Goal: Transaction & Acquisition: Purchase product/service

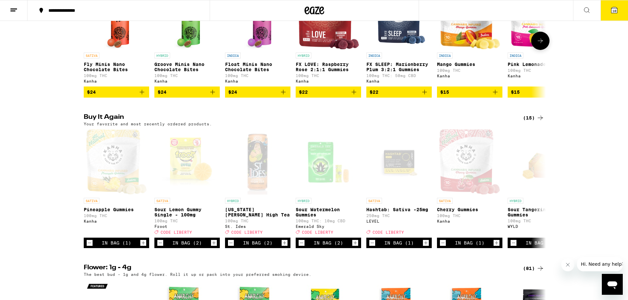
scroll to position [500, 0]
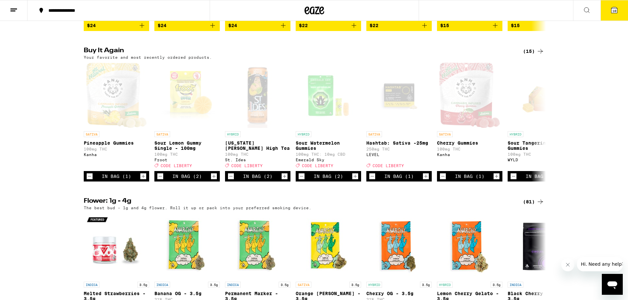
click at [612, 14] on button "10" at bounding box center [613, 10] width 27 height 20
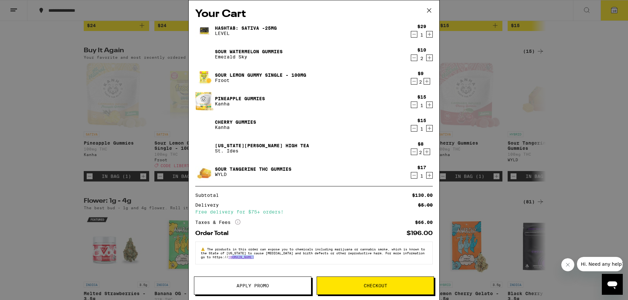
drag, startPoint x: 258, startPoint y: 278, endPoint x: 254, endPoint y: 282, distance: 6.2
click at [257, 279] on div "Your Cart Hashtab: Sativa -25mg LEVEL $29 1 Sour Watermelon Gummies Emerald Sky…" at bounding box center [314, 140] width 250 height 280
click at [250, 295] on button "Apply Promo" at bounding box center [252, 286] width 117 height 18
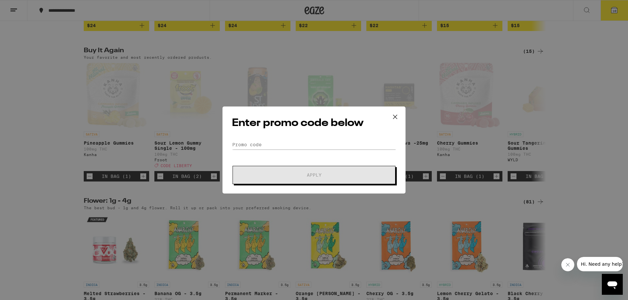
click at [279, 137] on div "Enter promo code below Promo Code Apply" at bounding box center [313, 150] width 183 height 87
click at [283, 144] on input "Promo Code" at bounding box center [314, 145] width 164 height 10
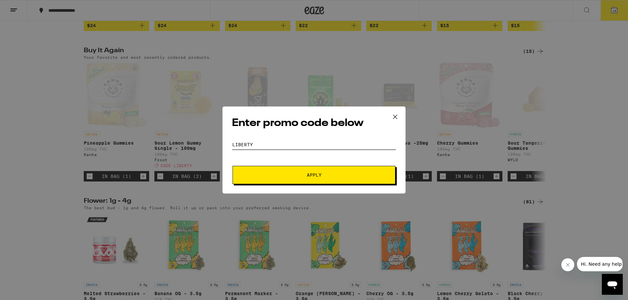
type input "liberty"
click at [311, 183] on button "Apply" at bounding box center [313, 175] width 163 height 18
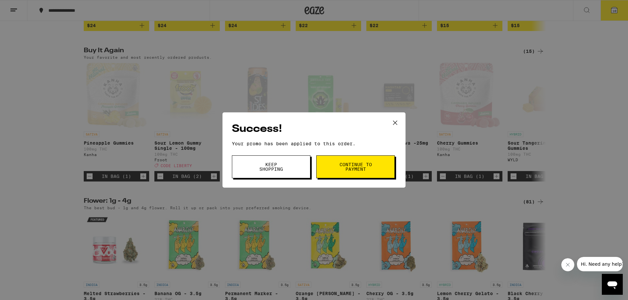
click at [333, 166] on button "Continue to payment" at bounding box center [355, 167] width 78 height 23
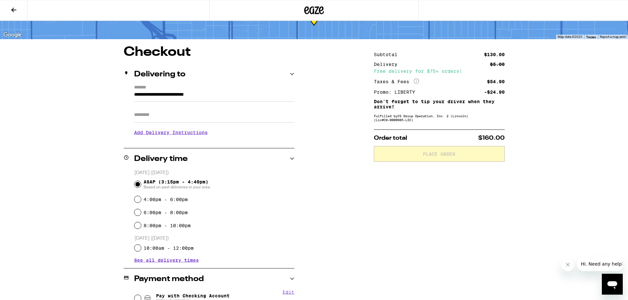
scroll to position [67, 0]
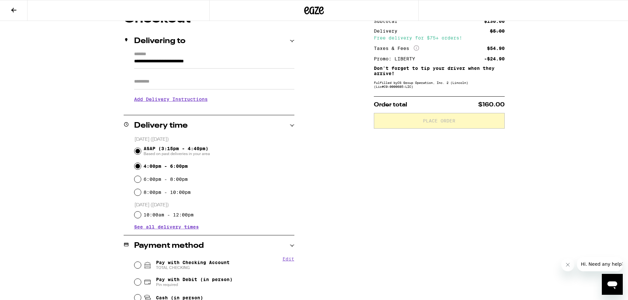
click at [140, 167] on input "4:00pm - 6:00pm" at bounding box center [137, 166] width 7 height 7
radio input "true"
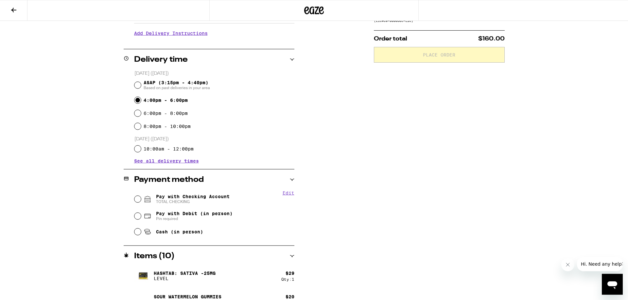
scroll to position [133, 0]
click at [201, 200] on span "TOTAL CHECKING" at bounding box center [193, 201] width 74 height 5
click at [141, 200] on input "Pay with Checking Account TOTAL CHECKING" at bounding box center [137, 198] width 7 height 7
radio input "true"
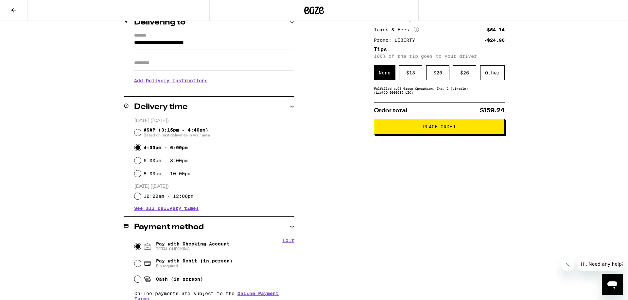
scroll to position [0, 0]
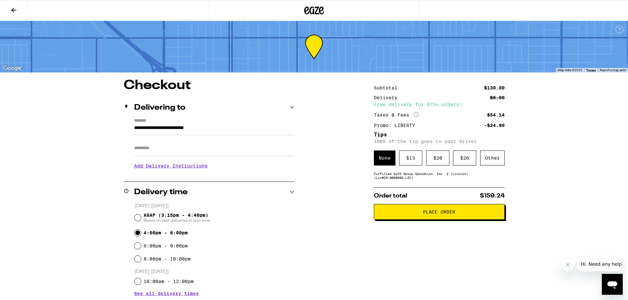
click at [7, 12] on button at bounding box center [13, 10] width 27 height 21
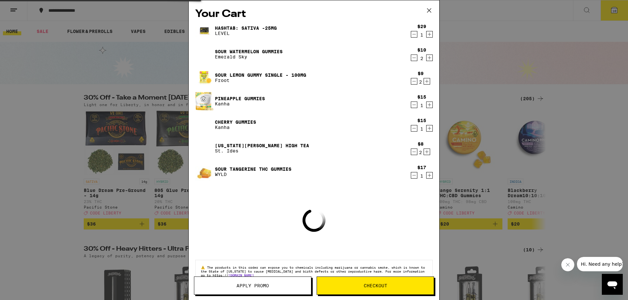
click at [414, 24] on div "$29 1" at bounding box center [420, 31] width 25 height 14
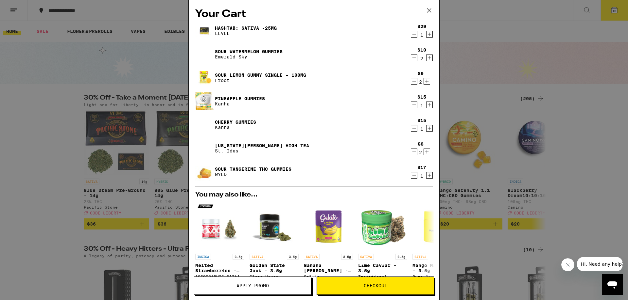
click at [426, 9] on icon at bounding box center [429, 11] width 10 height 10
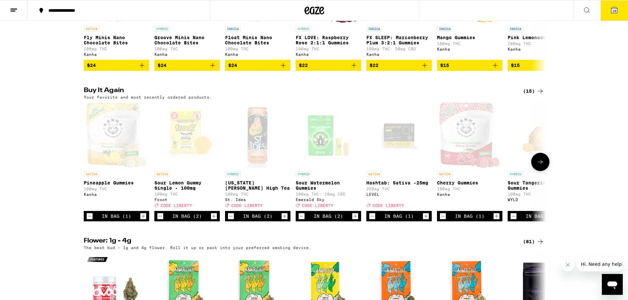
scroll to position [467, 0]
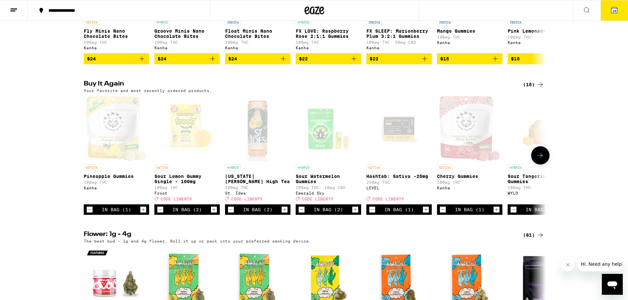
click at [356, 214] on icon "Increment" at bounding box center [355, 210] width 6 height 8
click at [545, 165] on button at bounding box center [540, 155] width 18 height 18
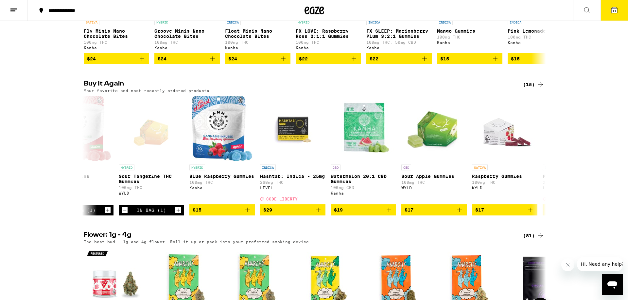
scroll to position [0, 389]
click at [122, 214] on icon "Decrement" at bounding box center [124, 211] width 6 height 8
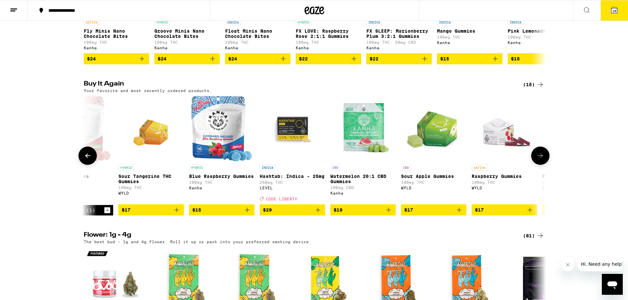
click at [87, 158] on icon at bounding box center [87, 156] width 5 height 5
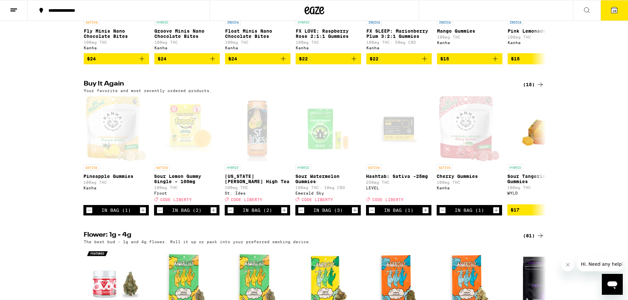
scroll to position [0, 0]
click at [611, 8] on icon at bounding box center [614, 10] width 6 height 6
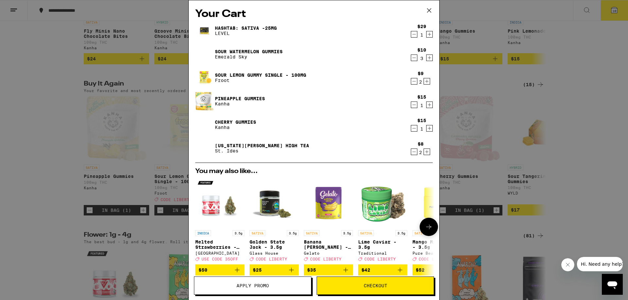
scroll to position [106, 0]
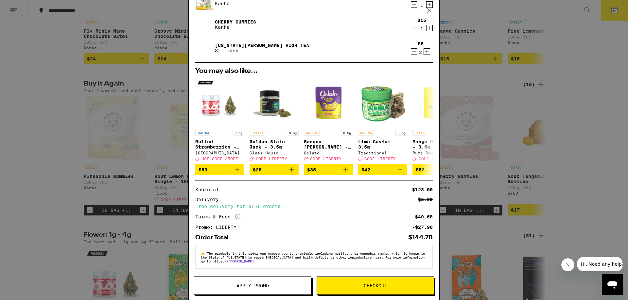
drag, startPoint x: 356, startPoint y: 287, endPoint x: 350, endPoint y: 287, distance: 6.2
click at [356, 287] on span "Checkout" at bounding box center [375, 286] width 117 height 5
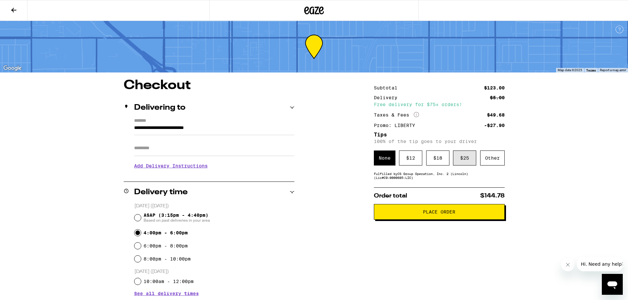
click at [469, 157] on div "$ 25" at bounding box center [464, 158] width 23 height 15
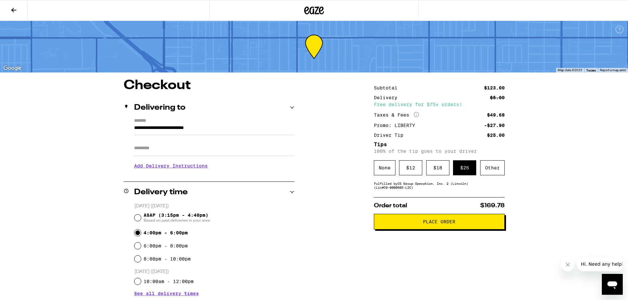
click at [441, 224] on span "Place Order" at bounding box center [439, 222] width 32 height 5
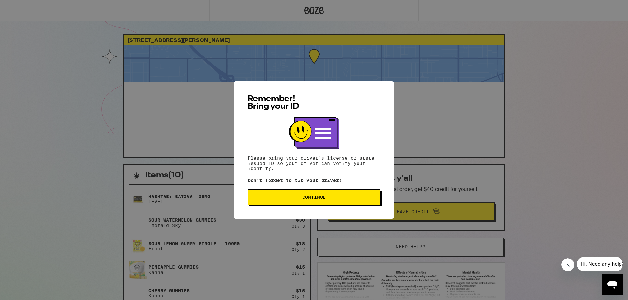
click at [326, 199] on span "Continue" at bounding box center [314, 197] width 122 height 5
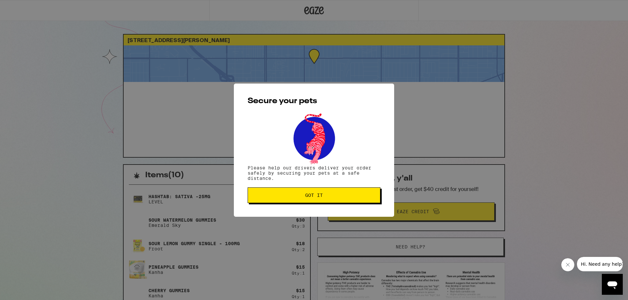
click at [326, 199] on button "Got it" at bounding box center [313, 196] width 133 height 16
